Goal: Task Accomplishment & Management: Manage account settings

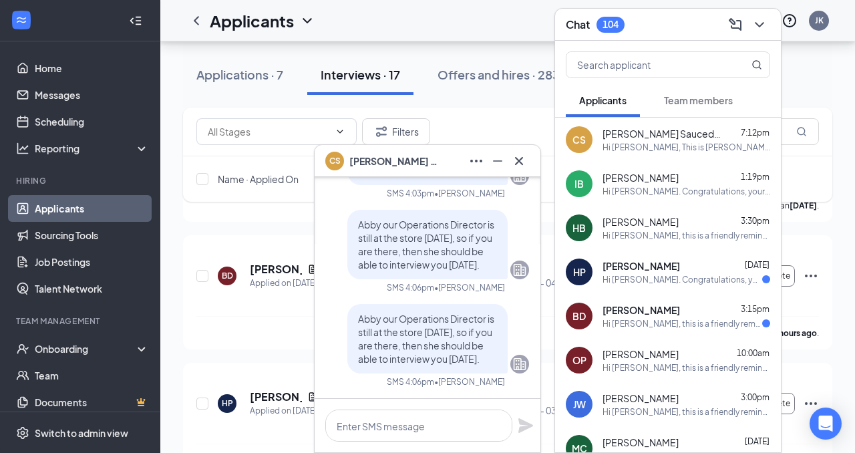
scroll to position [23, 0]
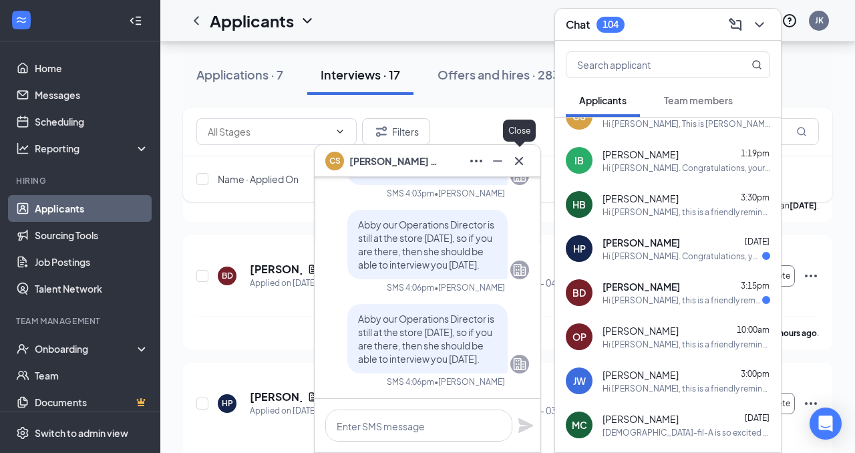
click at [521, 160] on icon "Cross" at bounding box center [519, 161] width 16 height 16
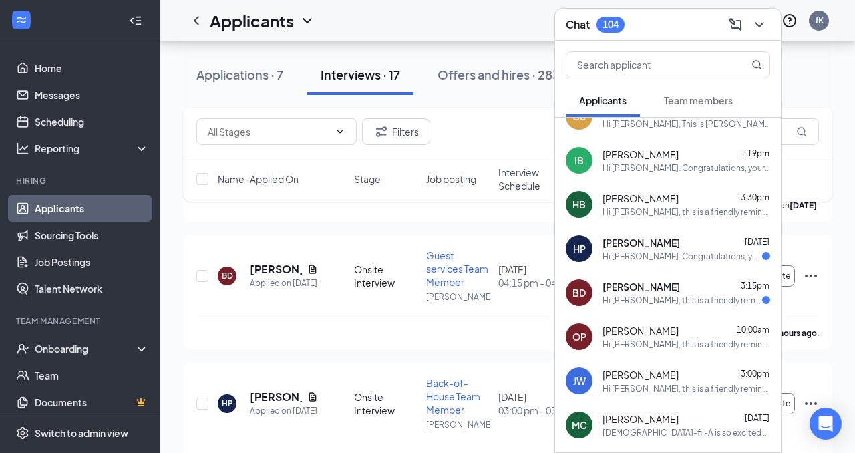
click at [764, 27] on icon "ChevronDown" at bounding box center [759, 25] width 16 height 16
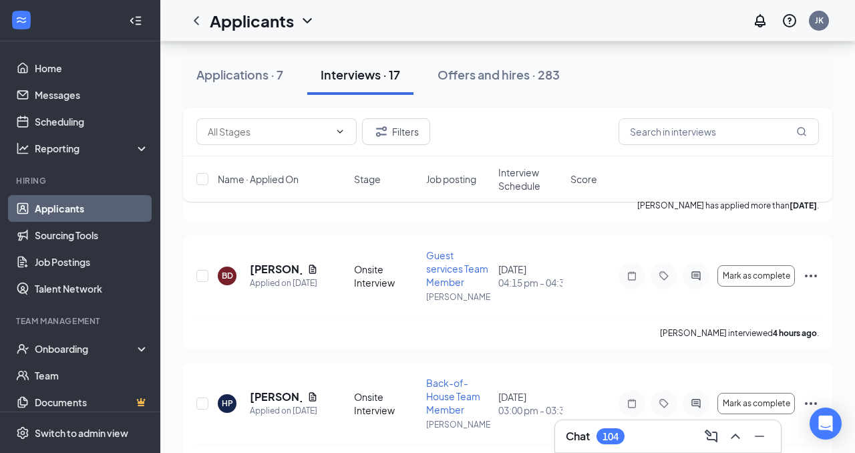
scroll to position [0, 0]
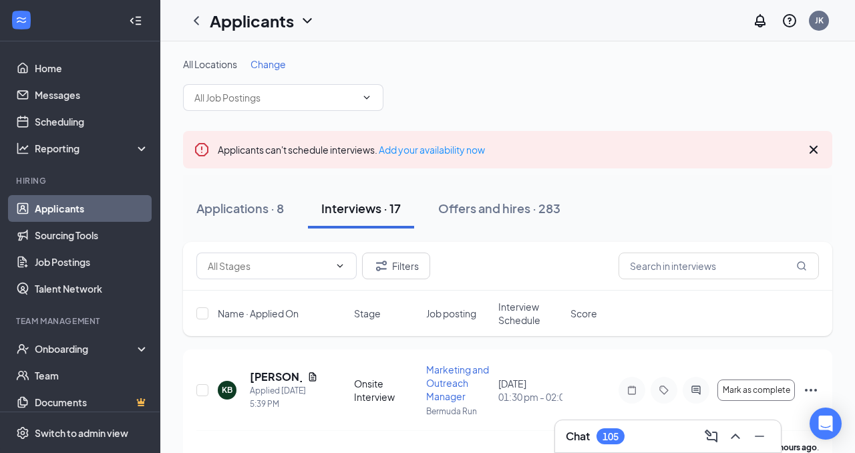
click at [598, 441] on div "Chat 105" at bounding box center [594, 436] width 59 height 16
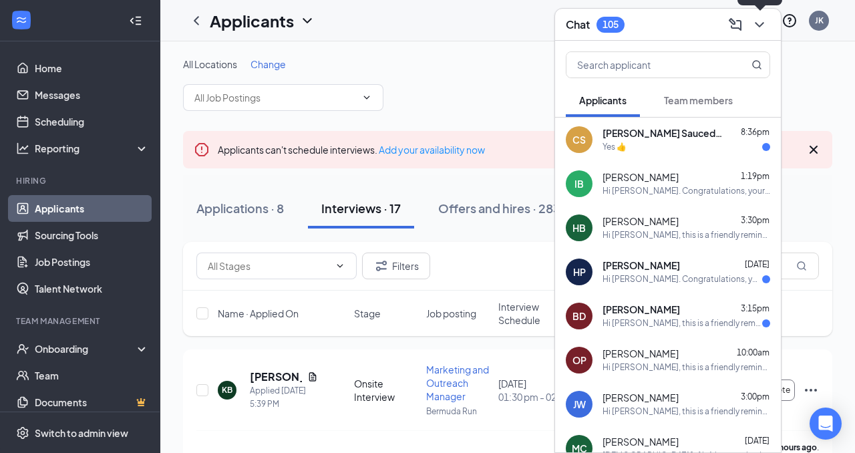
click at [766, 29] on icon "ChevronDown" at bounding box center [759, 25] width 16 height 16
